Goal: Task Accomplishment & Management: Manage account settings

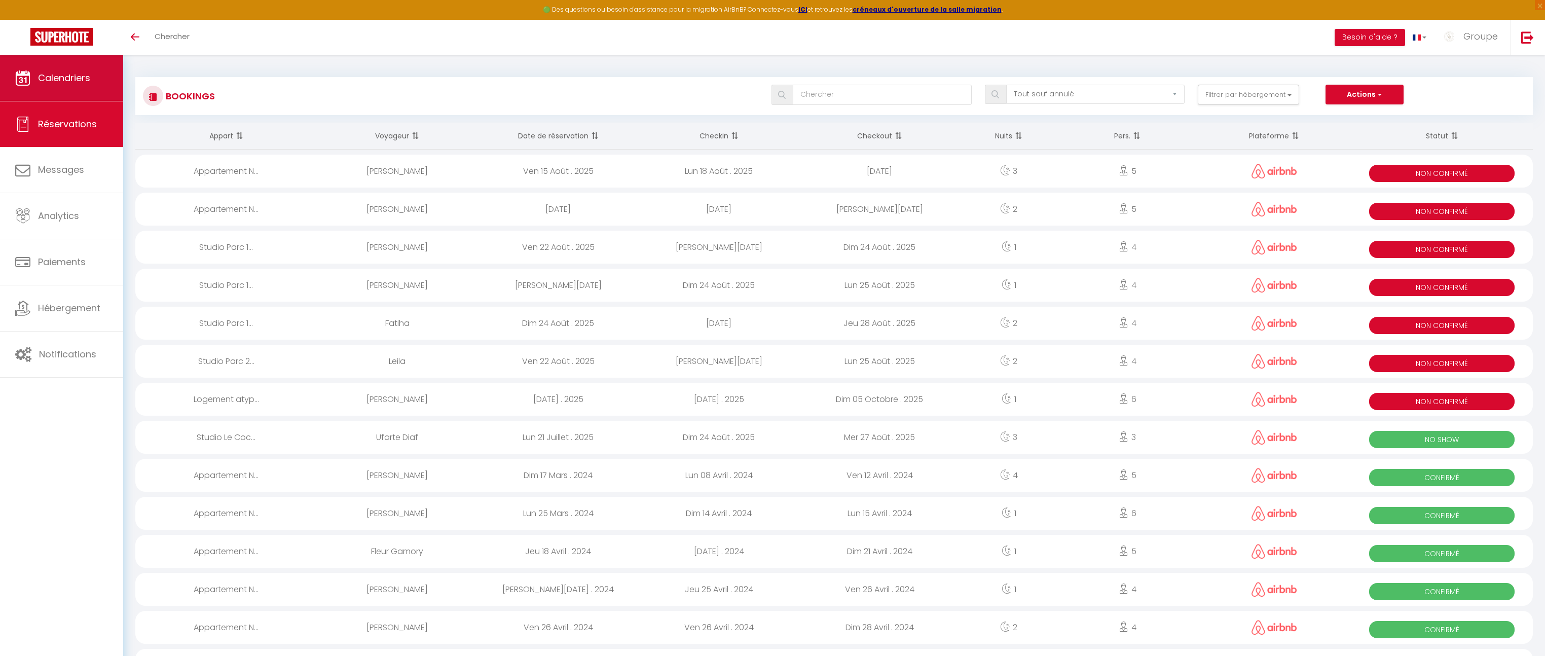
click at [99, 79] on link "Calendriers" at bounding box center [61, 78] width 123 height 46
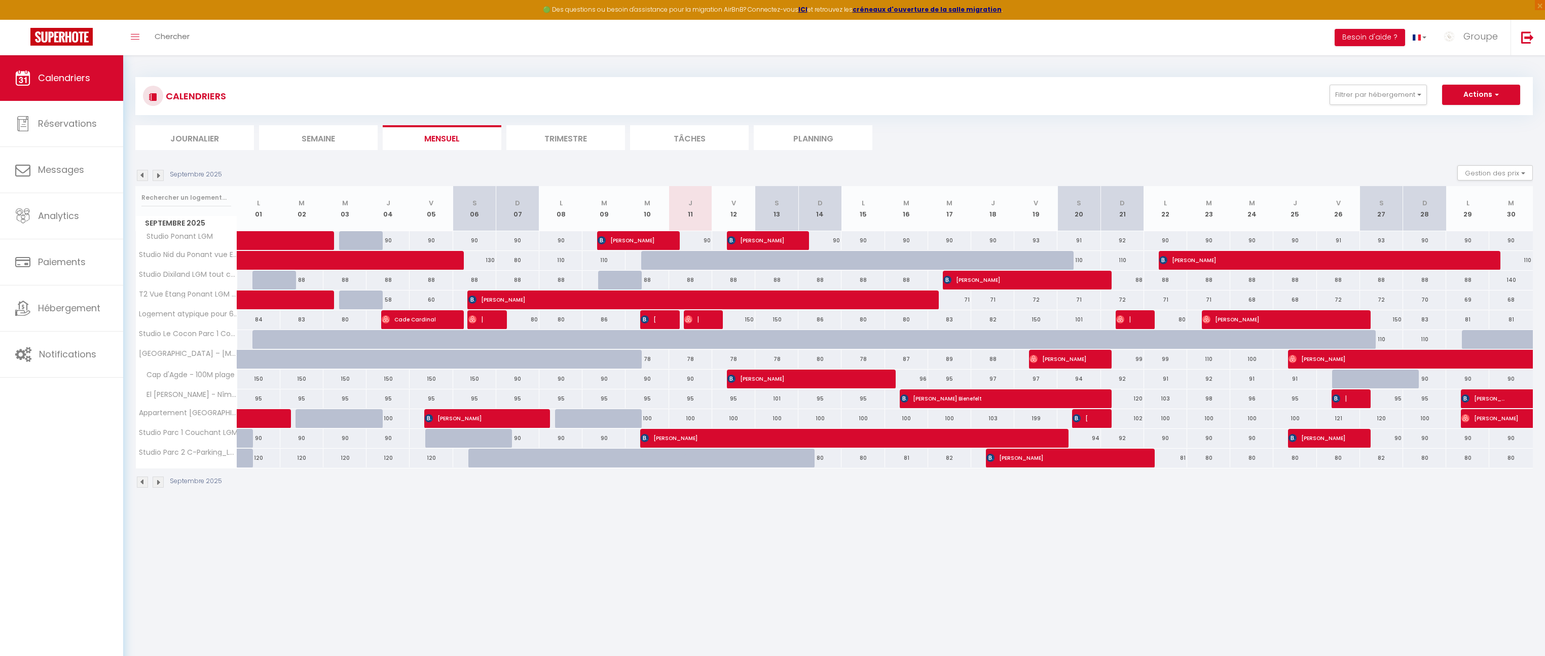
click at [159, 175] on img at bounding box center [158, 175] width 11 height 11
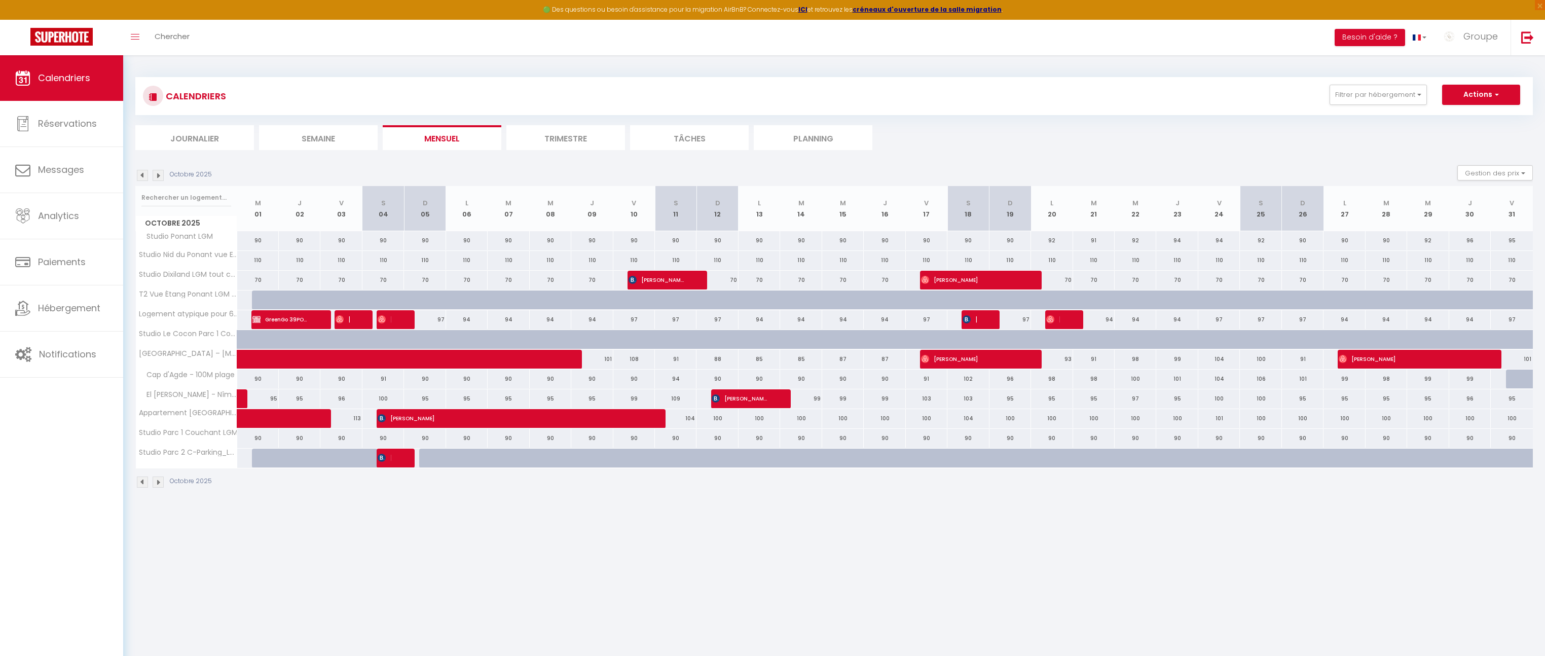
click at [141, 176] on img at bounding box center [142, 175] width 11 height 11
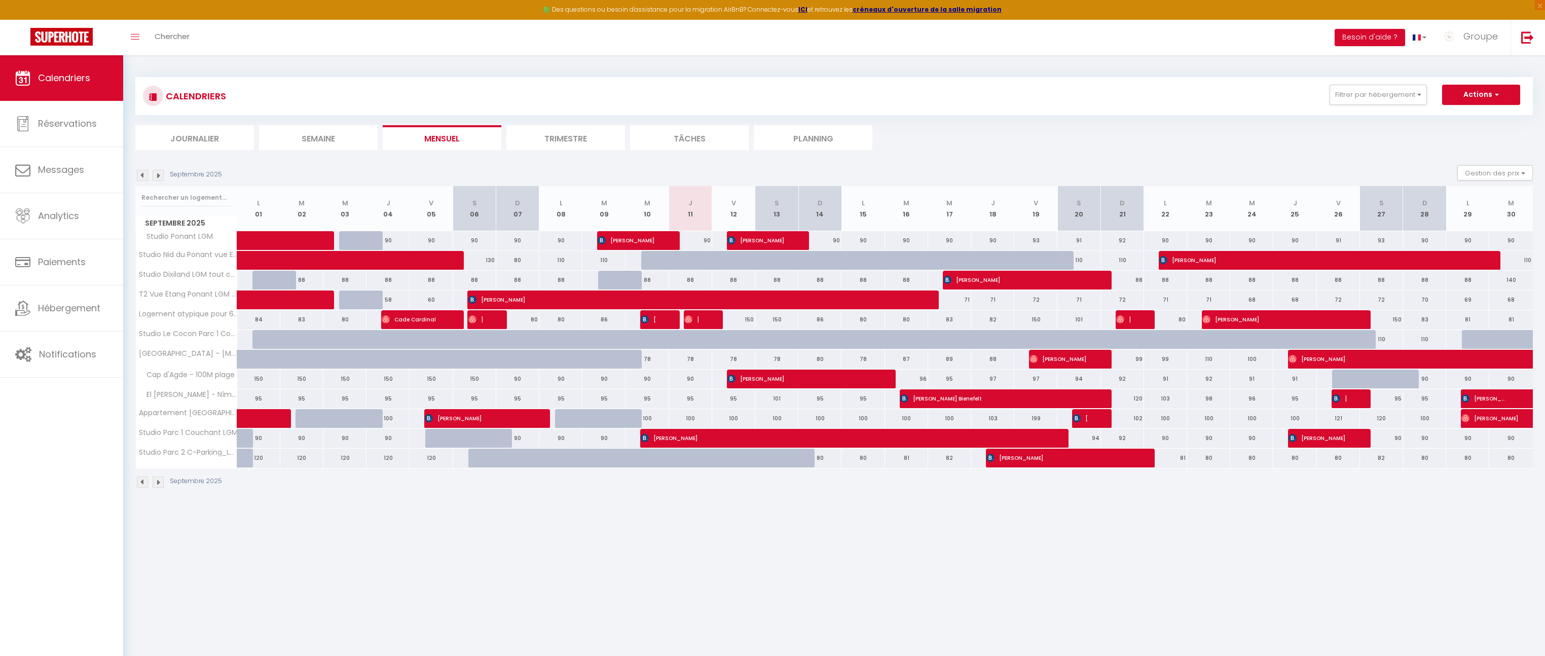
click at [155, 174] on img at bounding box center [158, 175] width 11 height 11
click at [160, 176] on img at bounding box center [158, 175] width 11 height 11
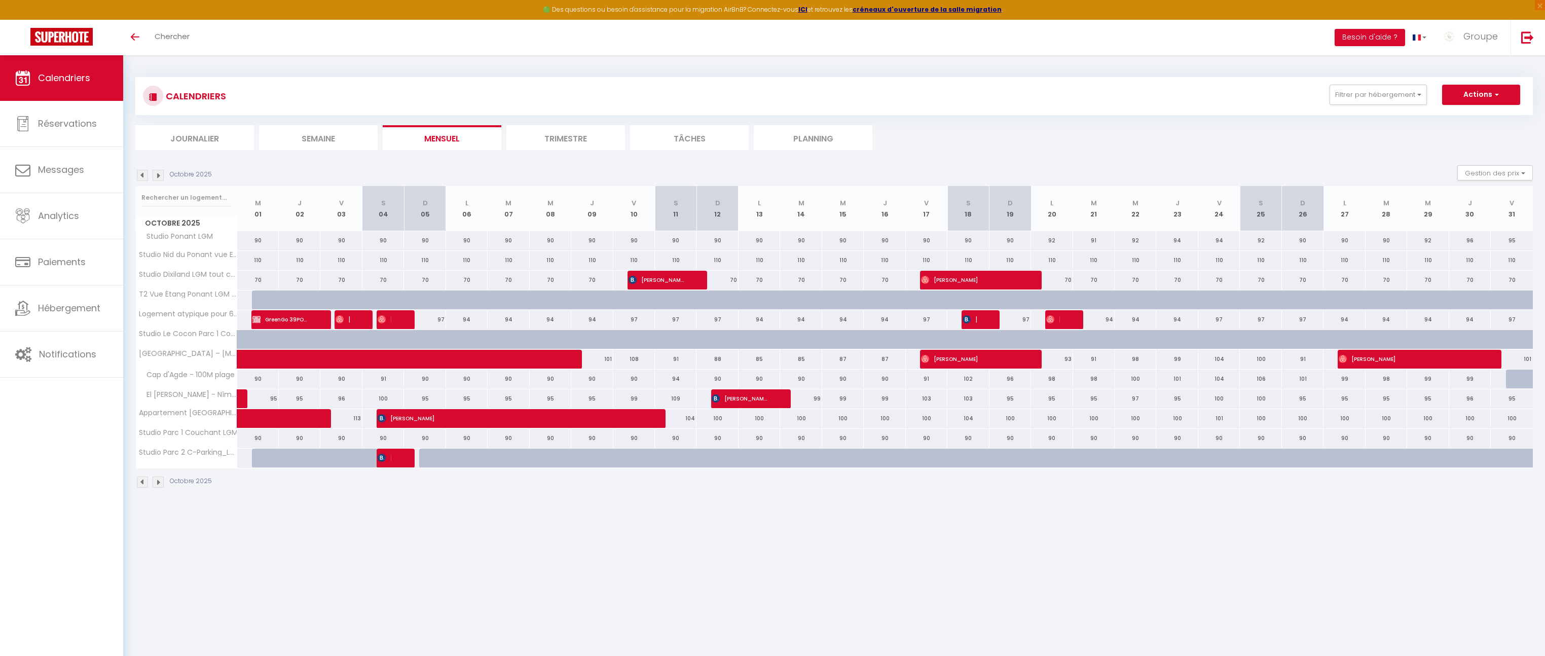
click at [392, 319] on div at bounding box center [398, 319] width 42 height 19
click at [390, 319] on span "[PERSON_NAME]" at bounding box center [385, 319] width 14 height 19
select select "KO"
select select "OK"
select select "0"
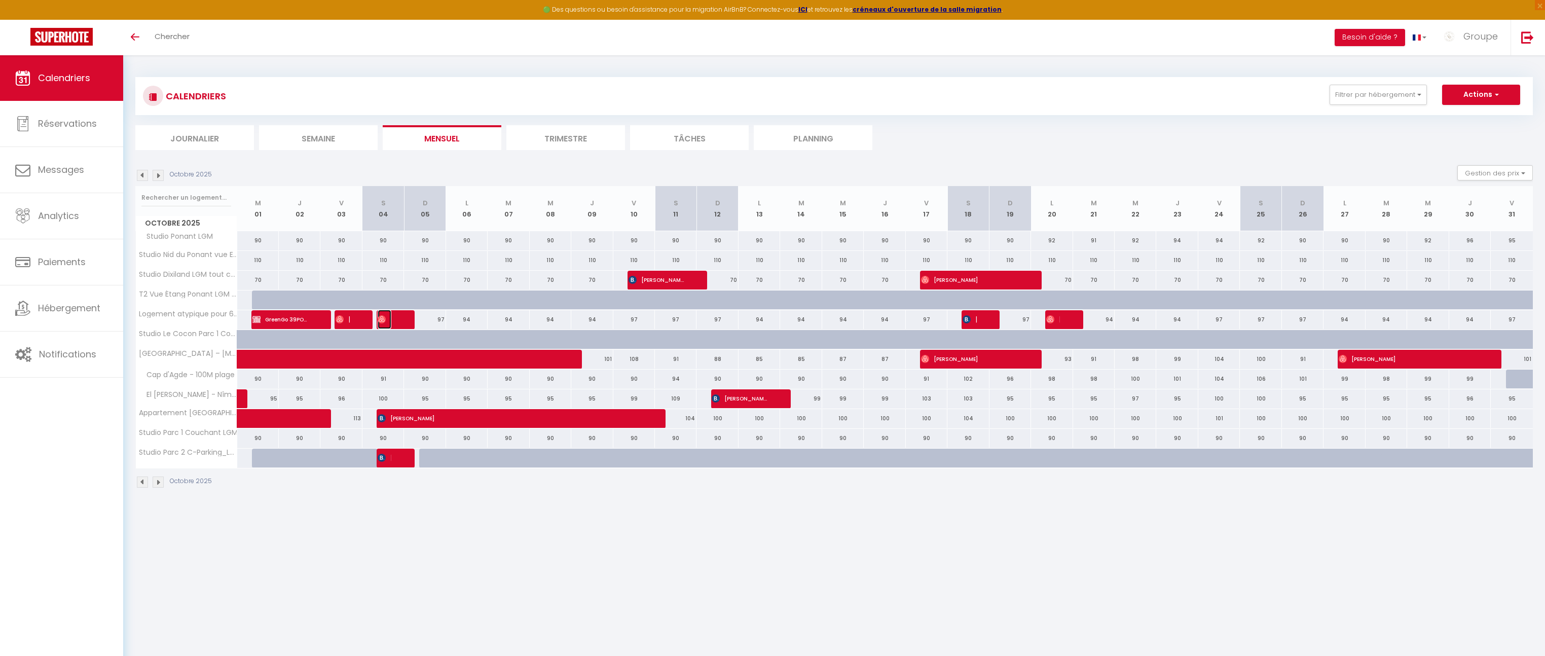
select select "0"
select select "1"
select select
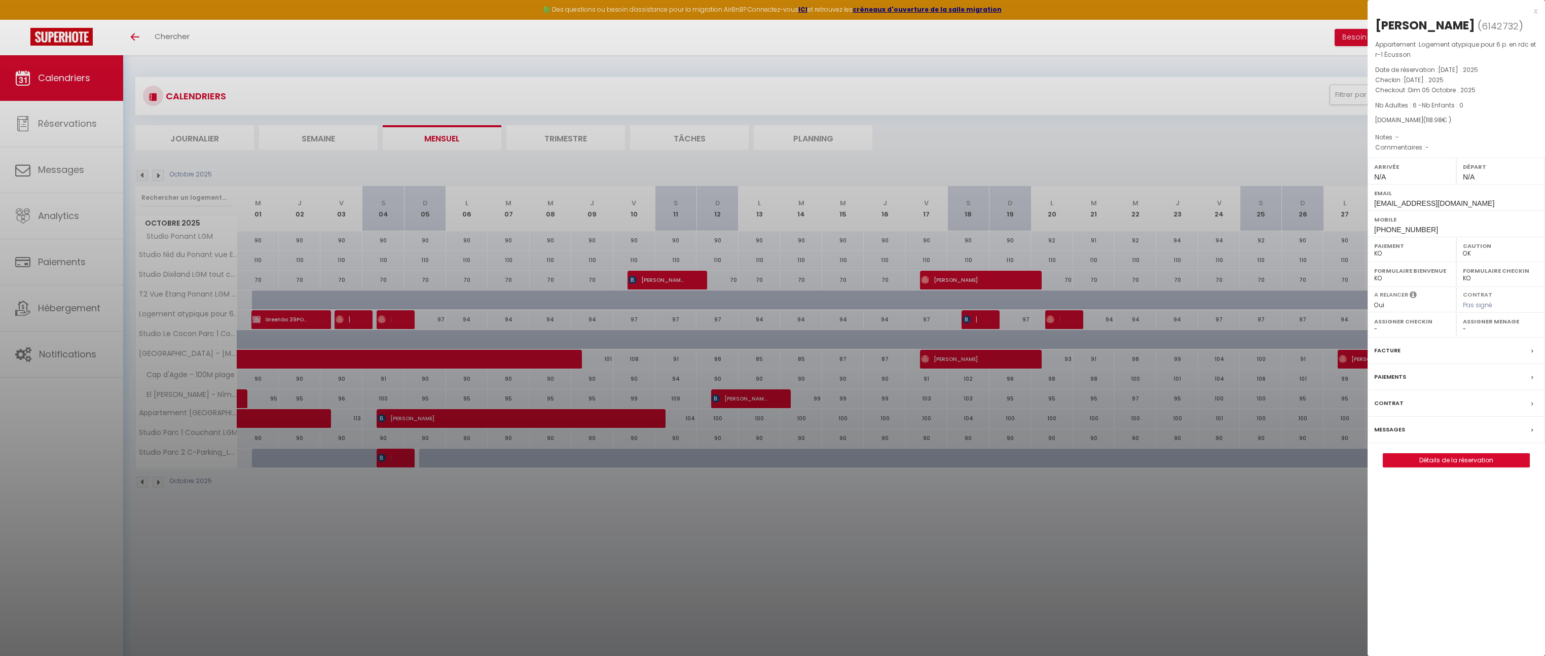
click at [1533, 10] on div "x" at bounding box center [1452, 11] width 170 height 12
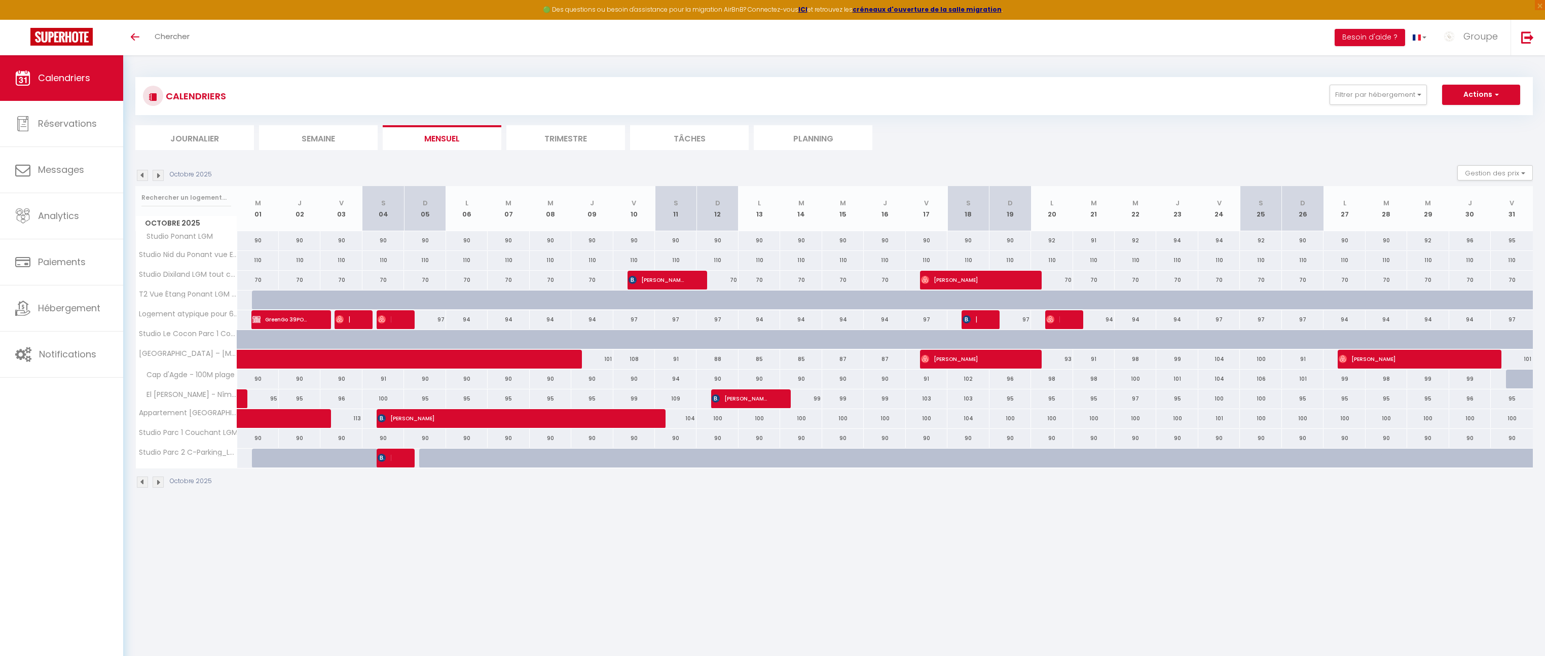
click at [1496, 630] on body "🟢 Des questions ou besoin d'assistance pour la migration AirBnB? Connectez-vous…" at bounding box center [772, 383] width 1545 height 656
click at [1501, 630] on body "🟢 Des questions ou besoin d'assistance pour la migration AirBnB? Connectez-vous…" at bounding box center [772, 383] width 1545 height 656
click at [398, 319] on div at bounding box center [398, 319] width 42 height 19
click at [392, 318] on div at bounding box center [398, 319] width 42 height 19
click at [388, 321] on span "[PERSON_NAME]" at bounding box center [385, 319] width 14 height 19
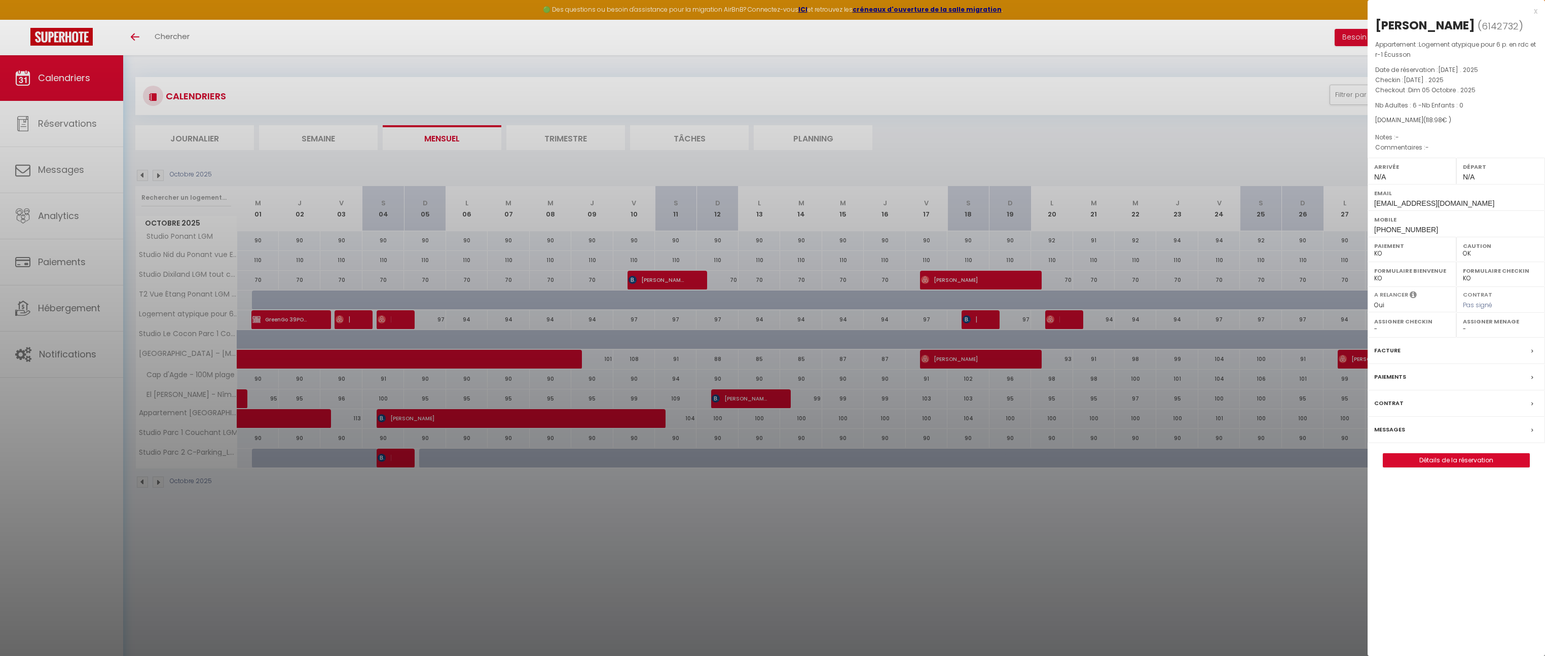
click at [1537, 10] on div "x" at bounding box center [1452, 11] width 170 height 12
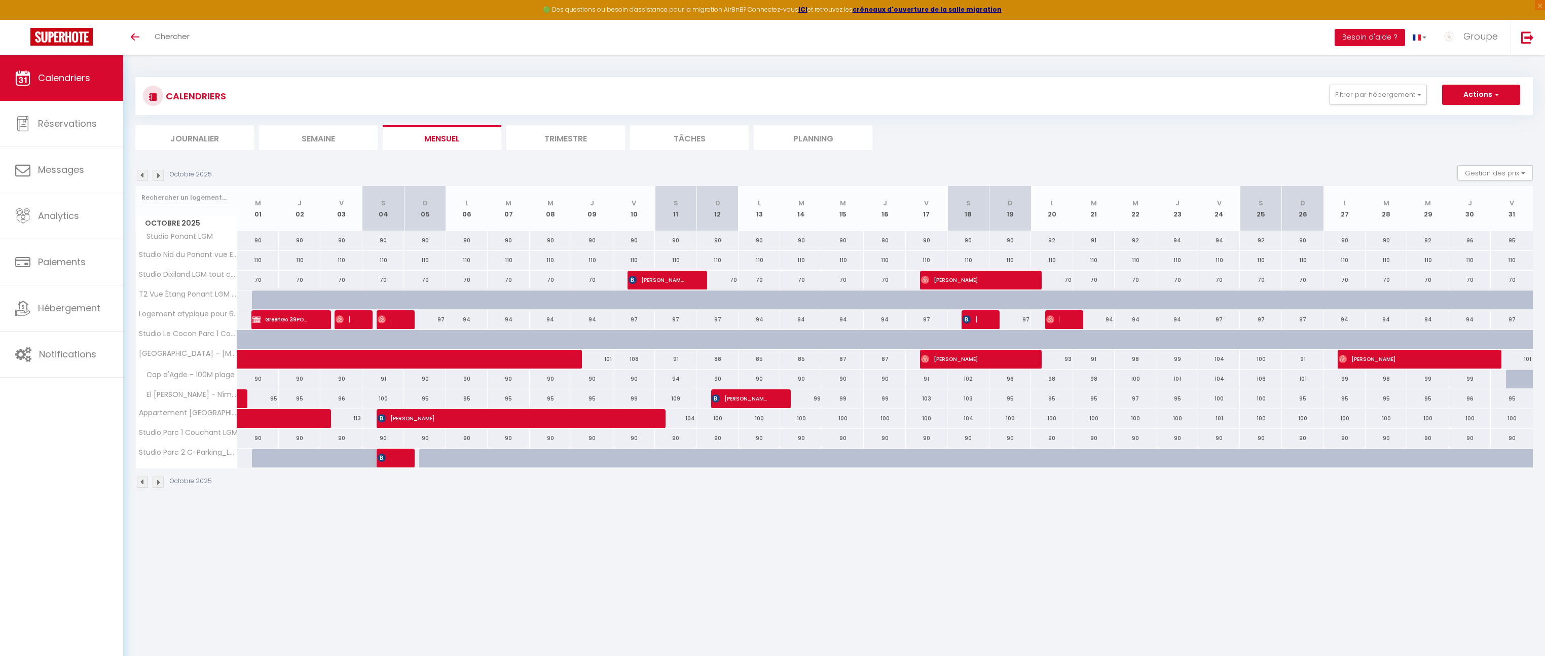
click at [159, 175] on img at bounding box center [158, 175] width 11 height 11
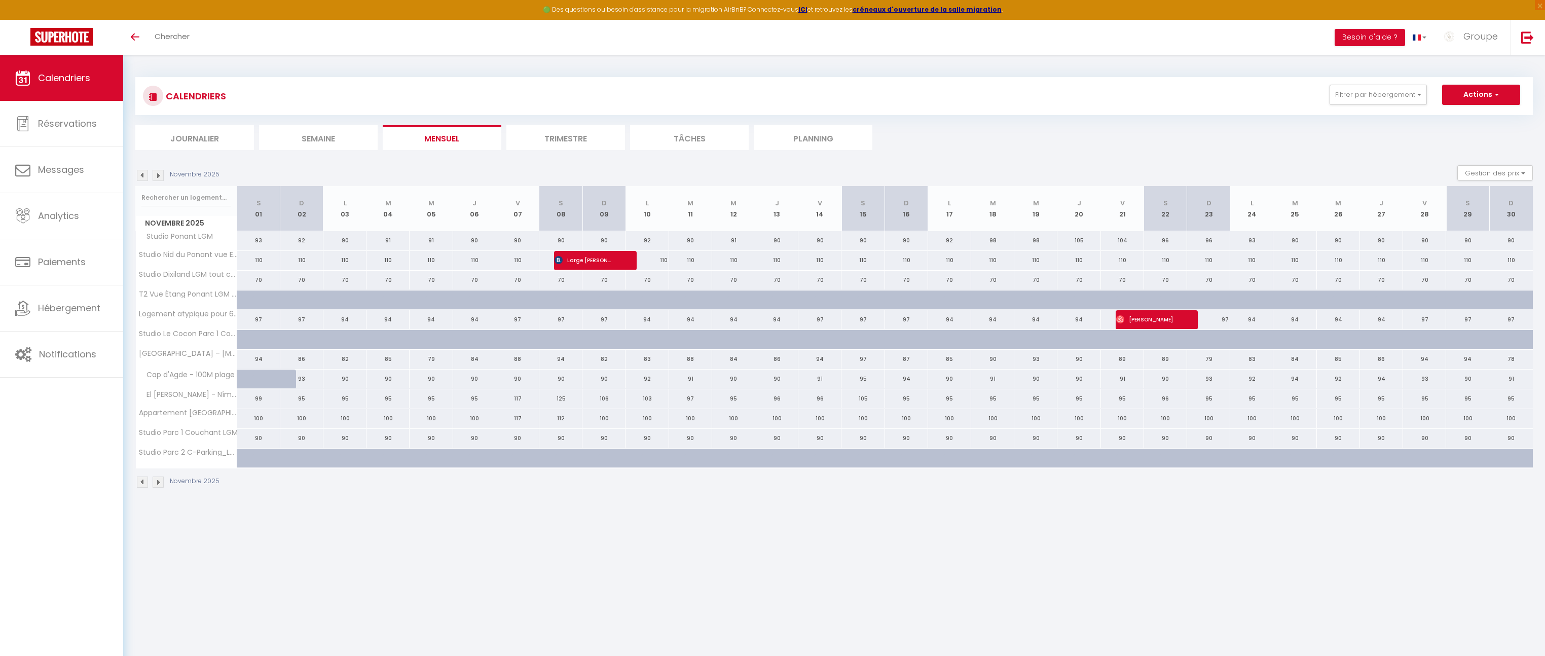
click at [144, 174] on img at bounding box center [142, 175] width 11 height 11
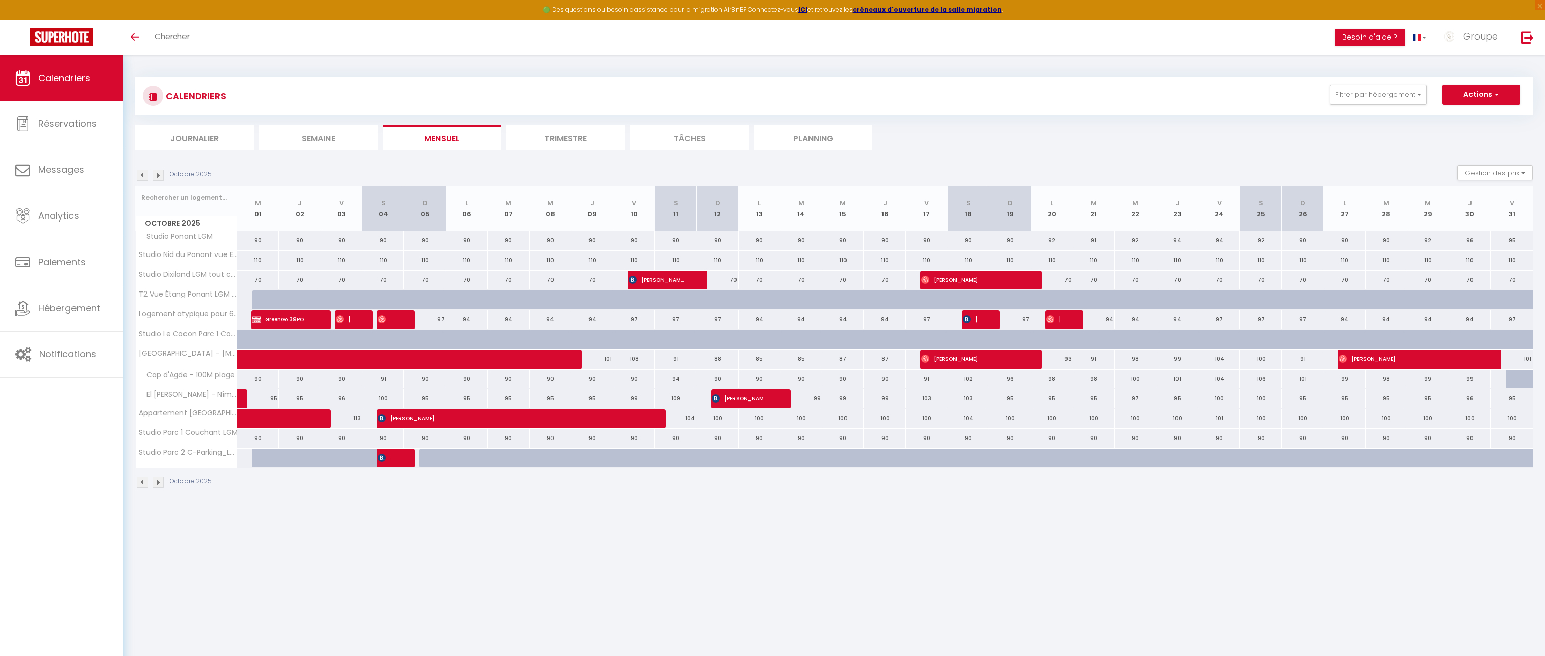
click at [269, 295] on div at bounding box center [273, 299] width 42 height 19
type input "68"
select select "1"
type input "Mer 01 Octobre 2025"
type input "Jeu 02 Octobre 2025"
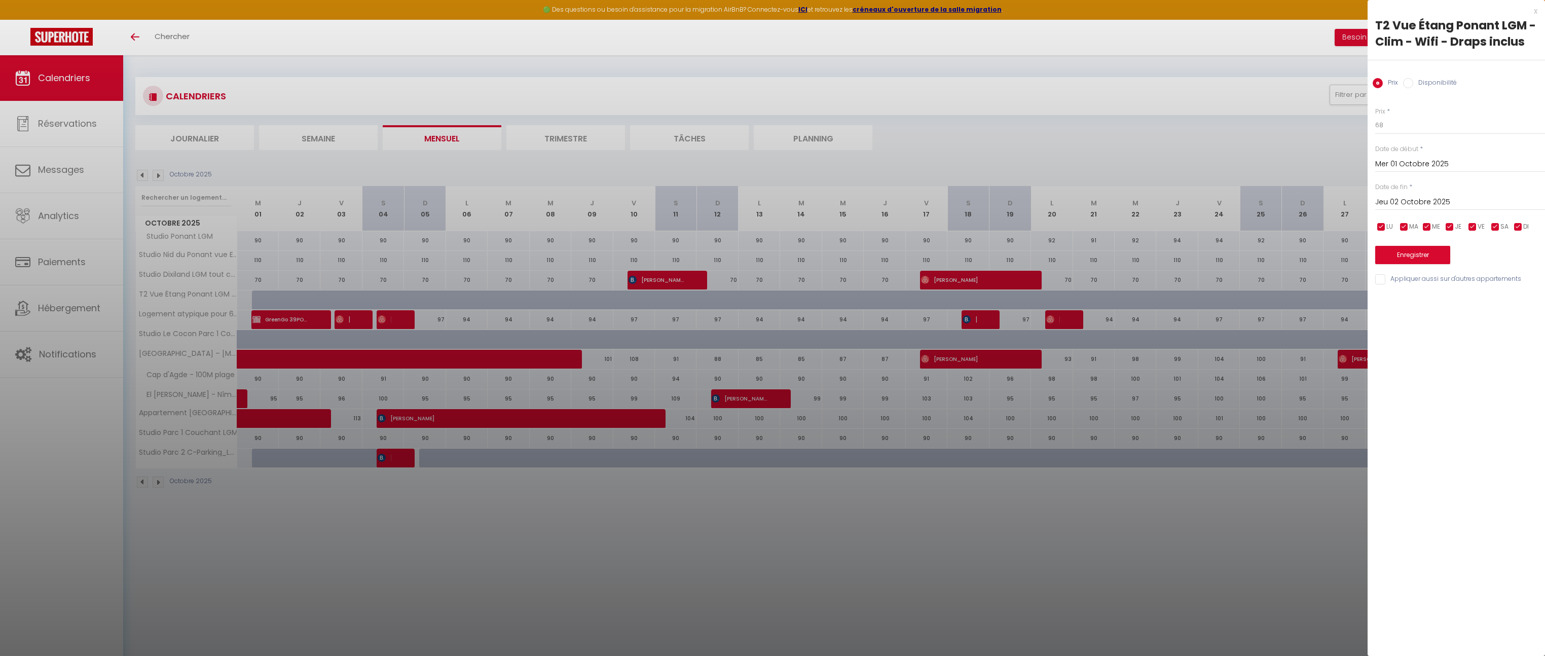
click at [1421, 83] on label "Disponibilité" at bounding box center [1435, 83] width 44 height 11
click at [1413, 83] on input "Disponibilité" at bounding box center [1408, 83] width 10 height 10
radio input "true"
radio input "false"
click at [1407, 197] on input "Jeu 02 Octobre 2025" at bounding box center [1460, 203] width 170 height 13
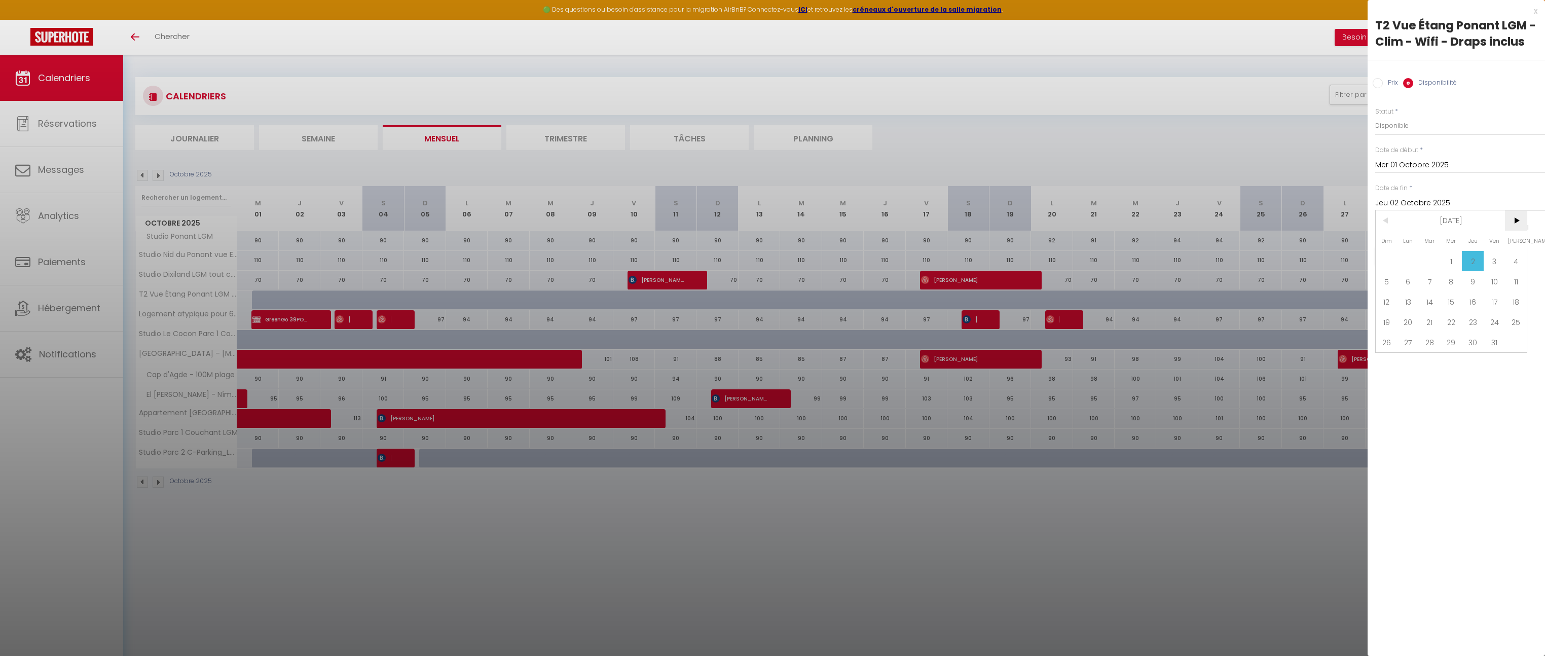
click at [1511, 220] on span ">" at bounding box center [1516, 220] width 22 height 20
click at [1377, 221] on span "<" at bounding box center [1386, 220] width 22 height 20
click at [1450, 301] on span "15" at bounding box center [1451, 301] width 22 height 20
type input "Mer 15 Octobre 2025"
click at [1429, 254] on button "Enregistrer" at bounding box center [1412, 256] width 75 height 18
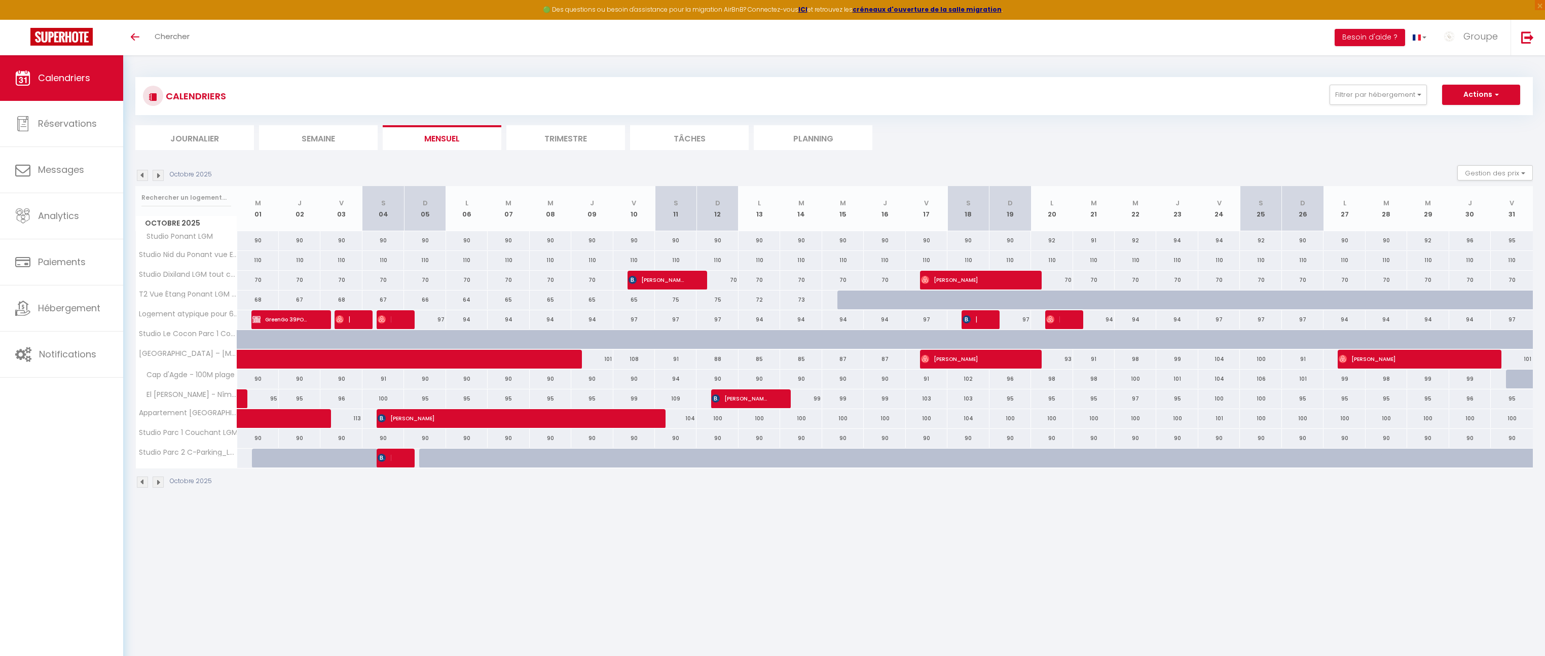
click at [146, 175] on img at bounding box center [142, 175] width 11 height 11
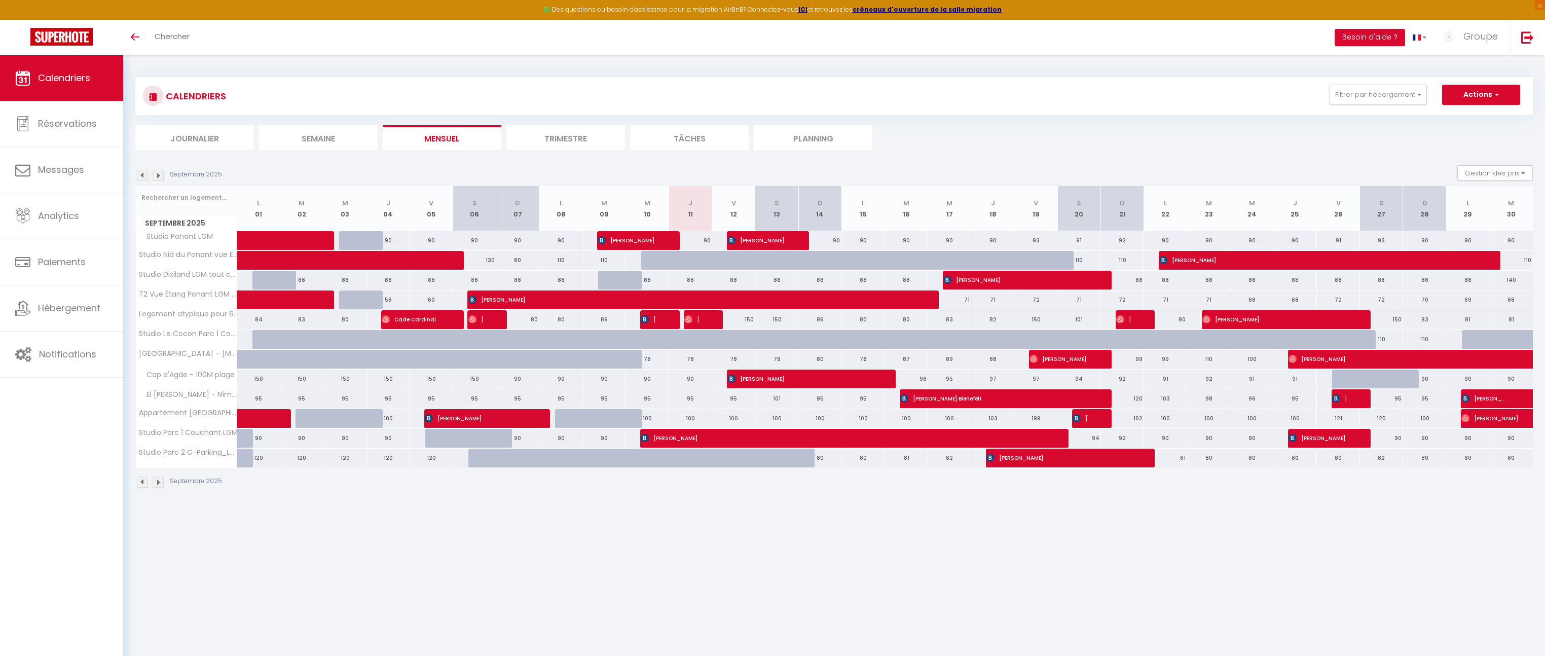
click at [154, 172] on img at bounding box center [158, 175] width 11 height 11
